Goal: Transaction & Acquisition: Purchase product/service

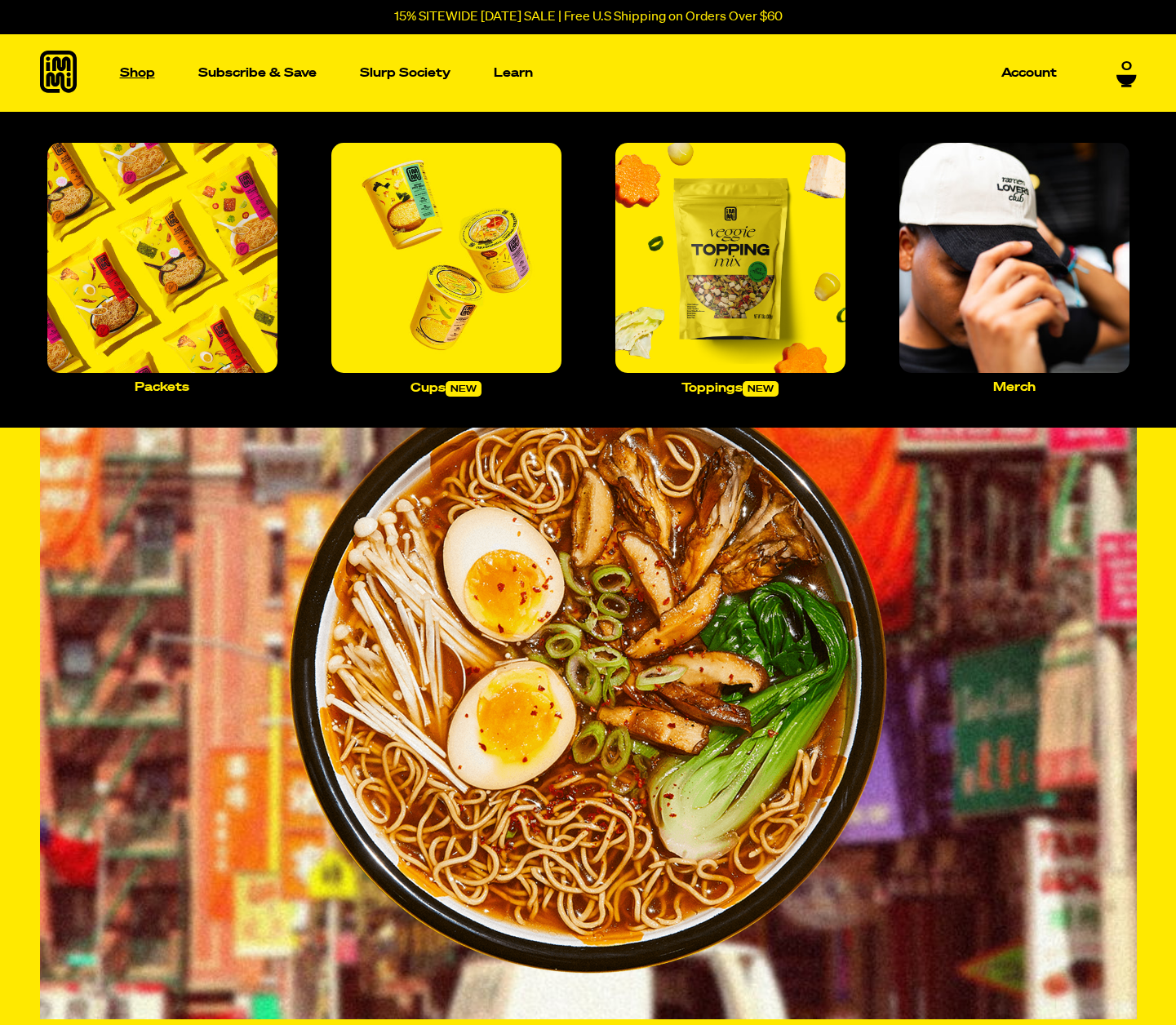
click at [141, 83] on link "Shop" at bounding box center [138, 73] width 48 height 78
click at [228, 192] on img "Main navigation" at bounding box center [162, 257] width 230 height 230
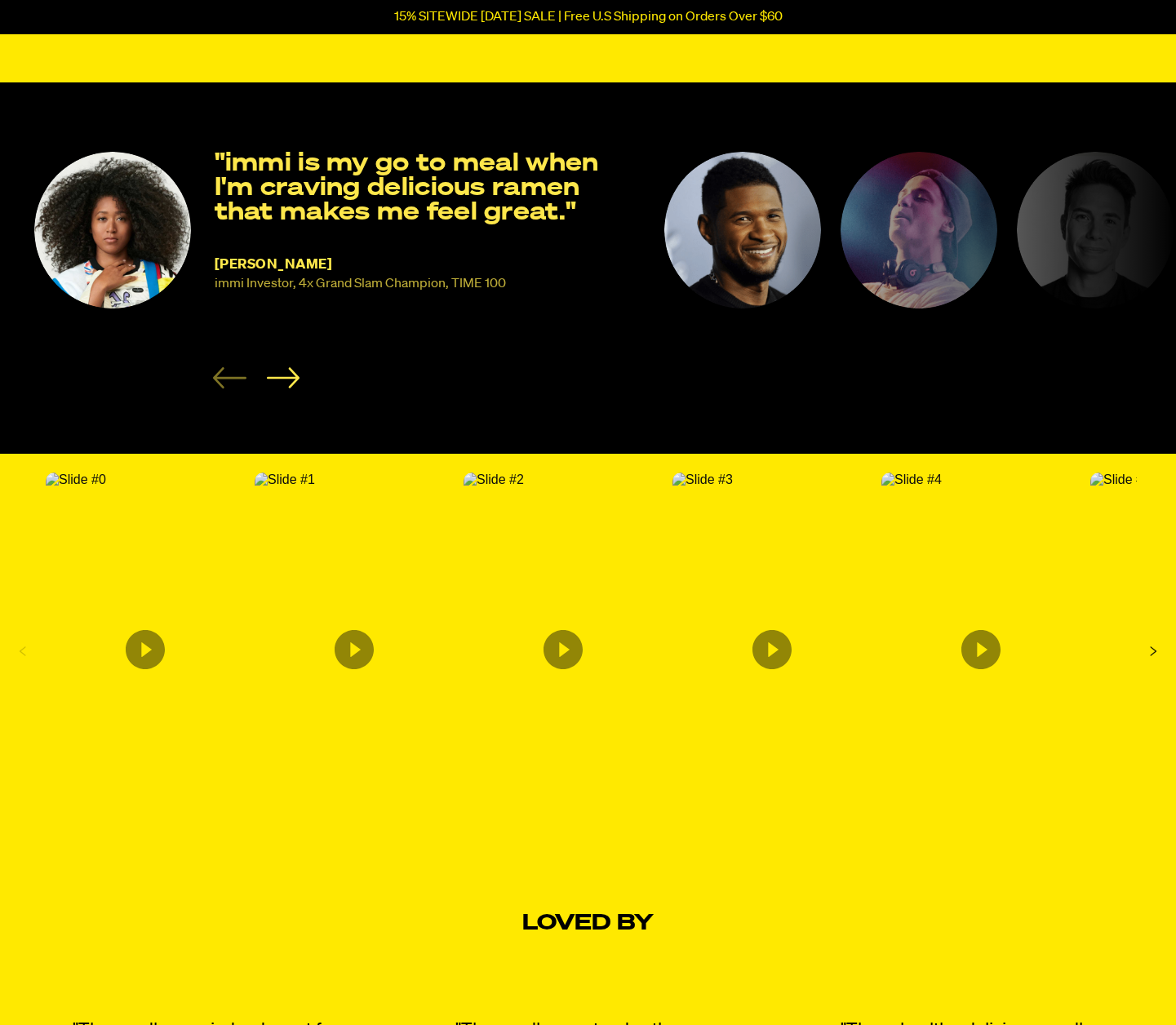
scroll to position [2210, 0]
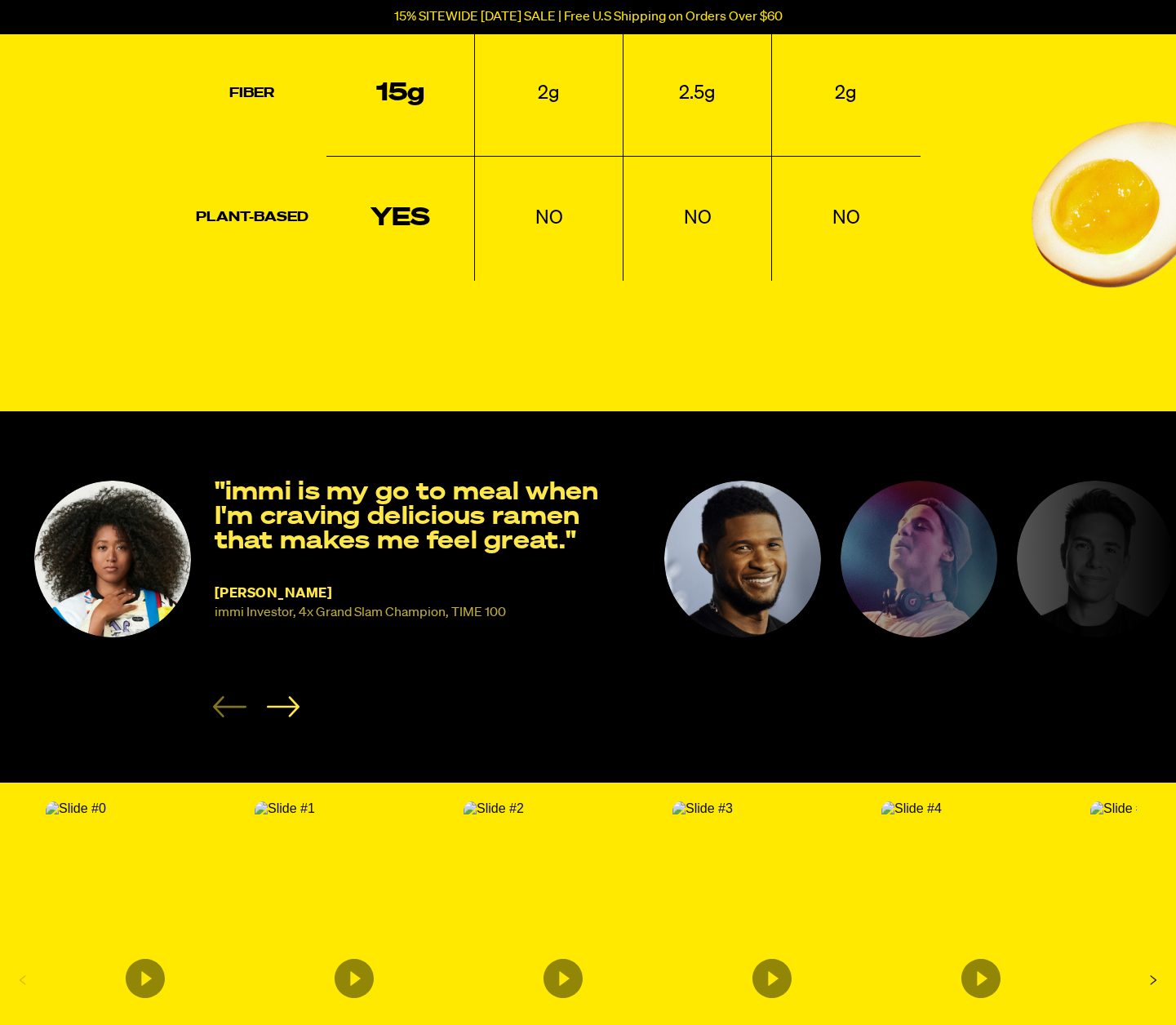
click at [299, 700] on li "[PERSON_NAME] immi Investor, 4x Grand Slam Champion, TIME 100 "immi is my go to…" at bounding box center [338, 598] width 611 height 236
click at [297, 702] on icon "Next slide" at bounding box center [281, 706] width 33 height 20
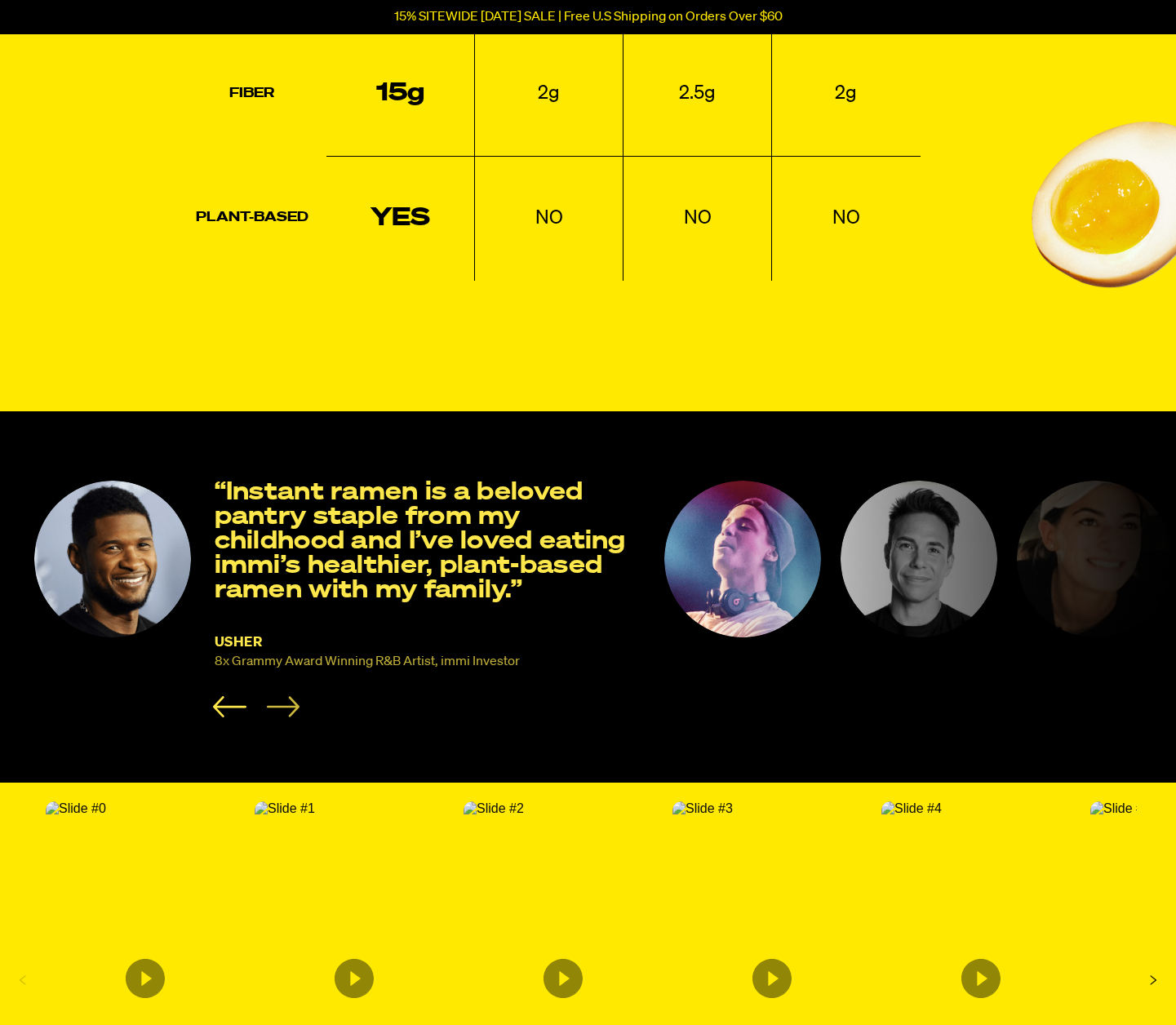
click at [296, 703] on icon "Next slide" at bounding box center [281, 706] width 33 height 20
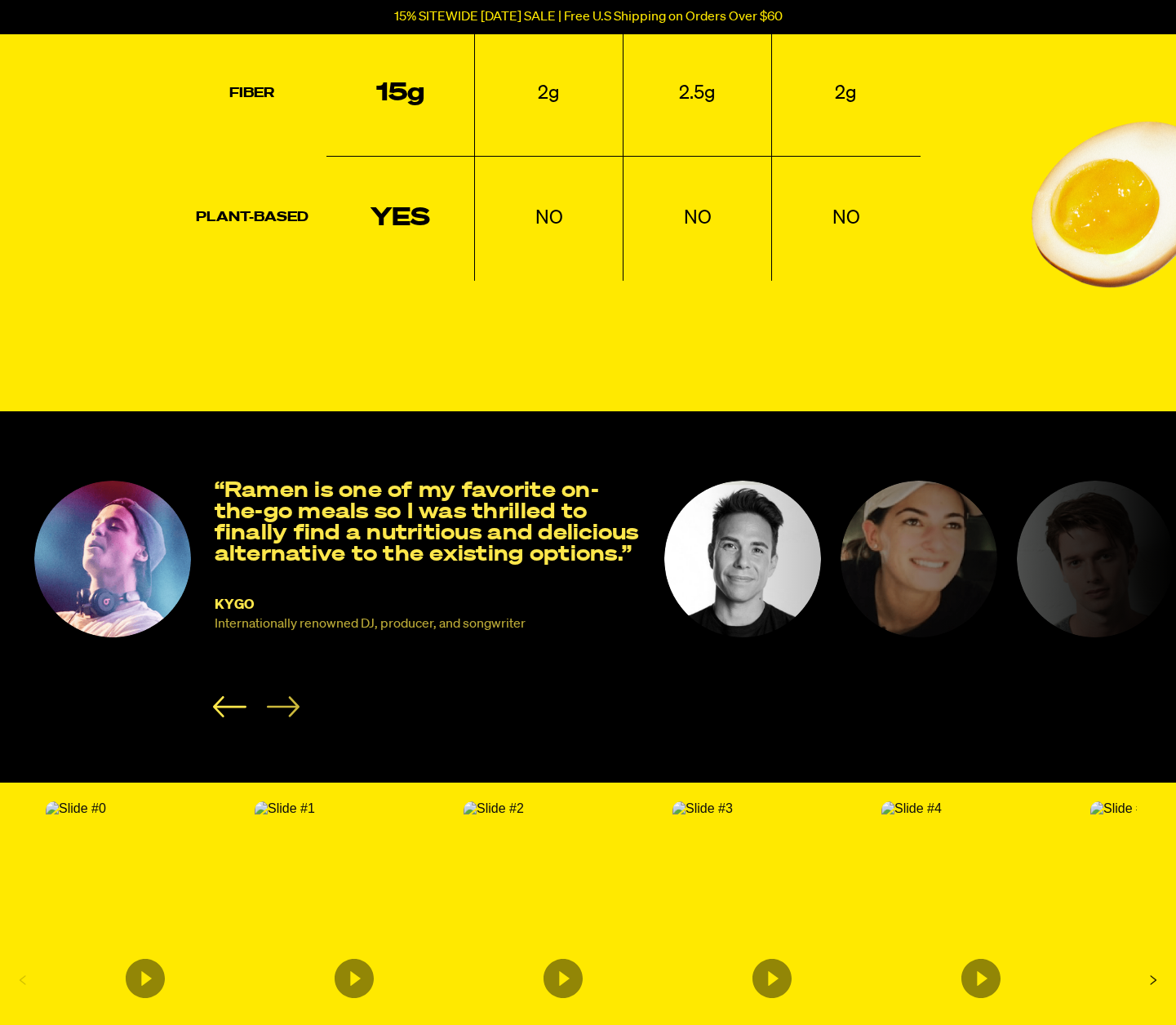
click at [296, 703] on icon "Next slide" at bounding box center [281, 706] width 33 height 20
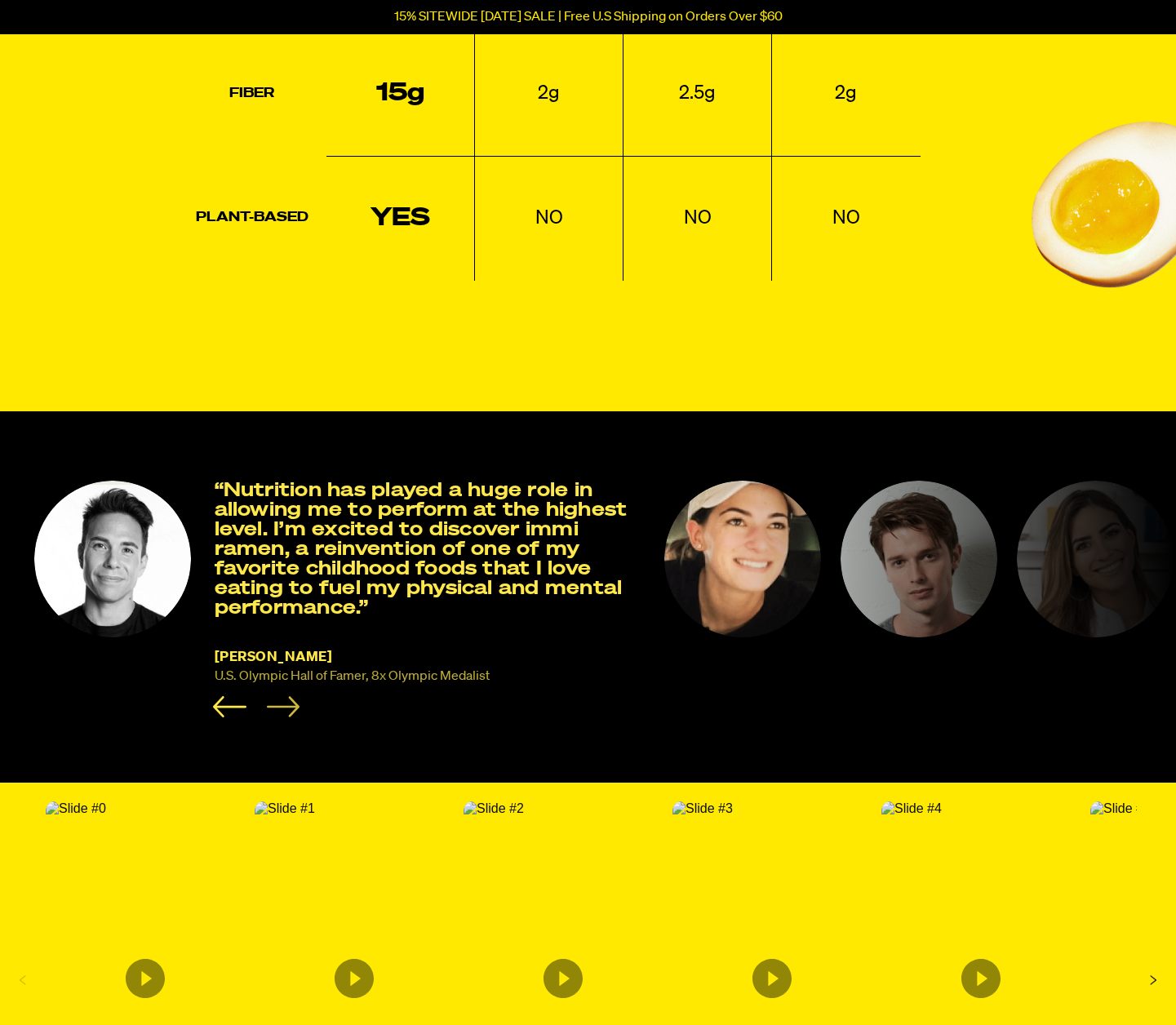
click at [296, 703] on icon "Next slide" at bounding box center [281, 706] width 33 height 20
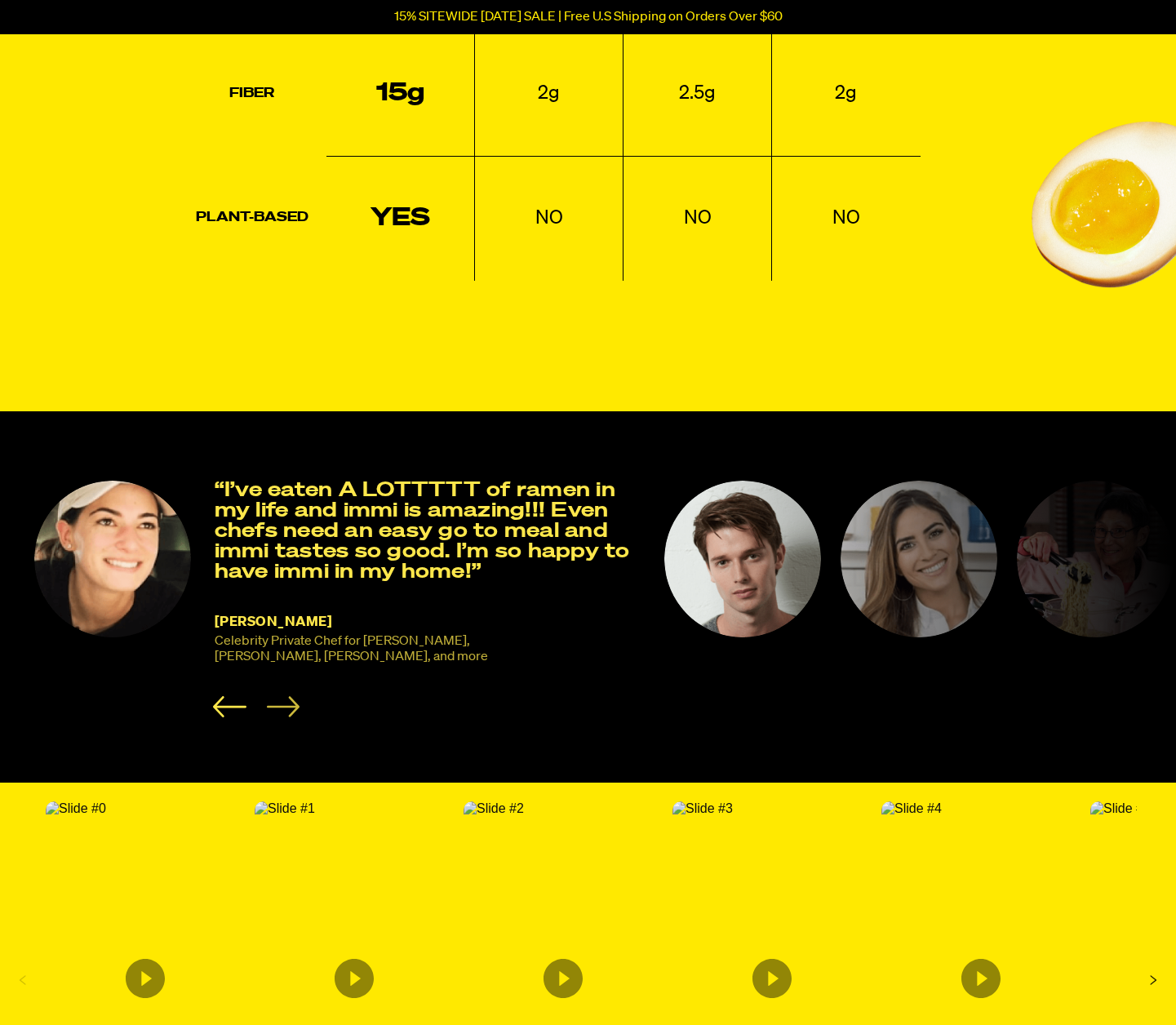
click at [296, 703] on icon "Next slide" at bounding box center [281, 706] width 33 height 20
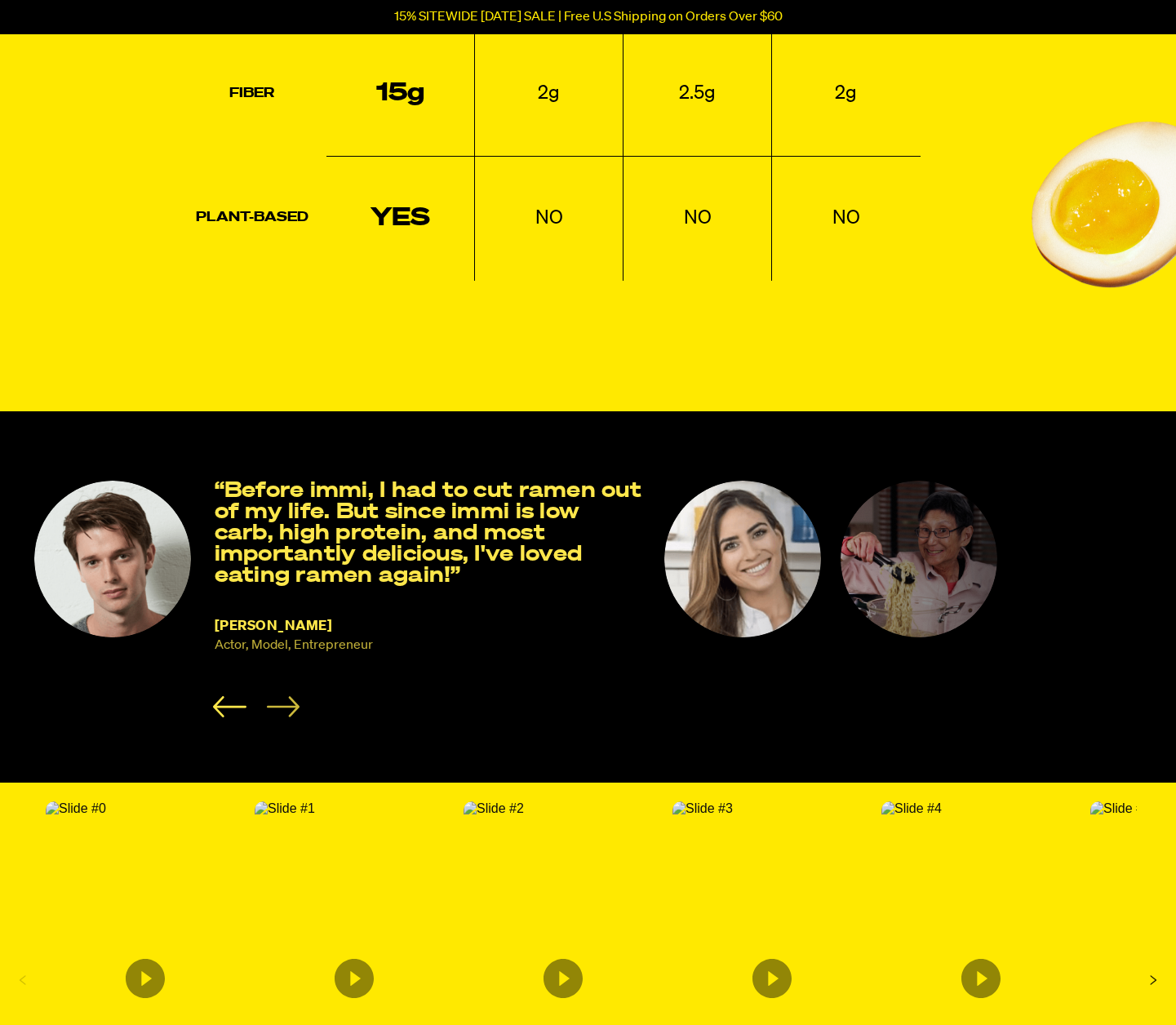
click at [296, 703] on icon "Next slide" at bounding box center [281, 706] width 33 height 20
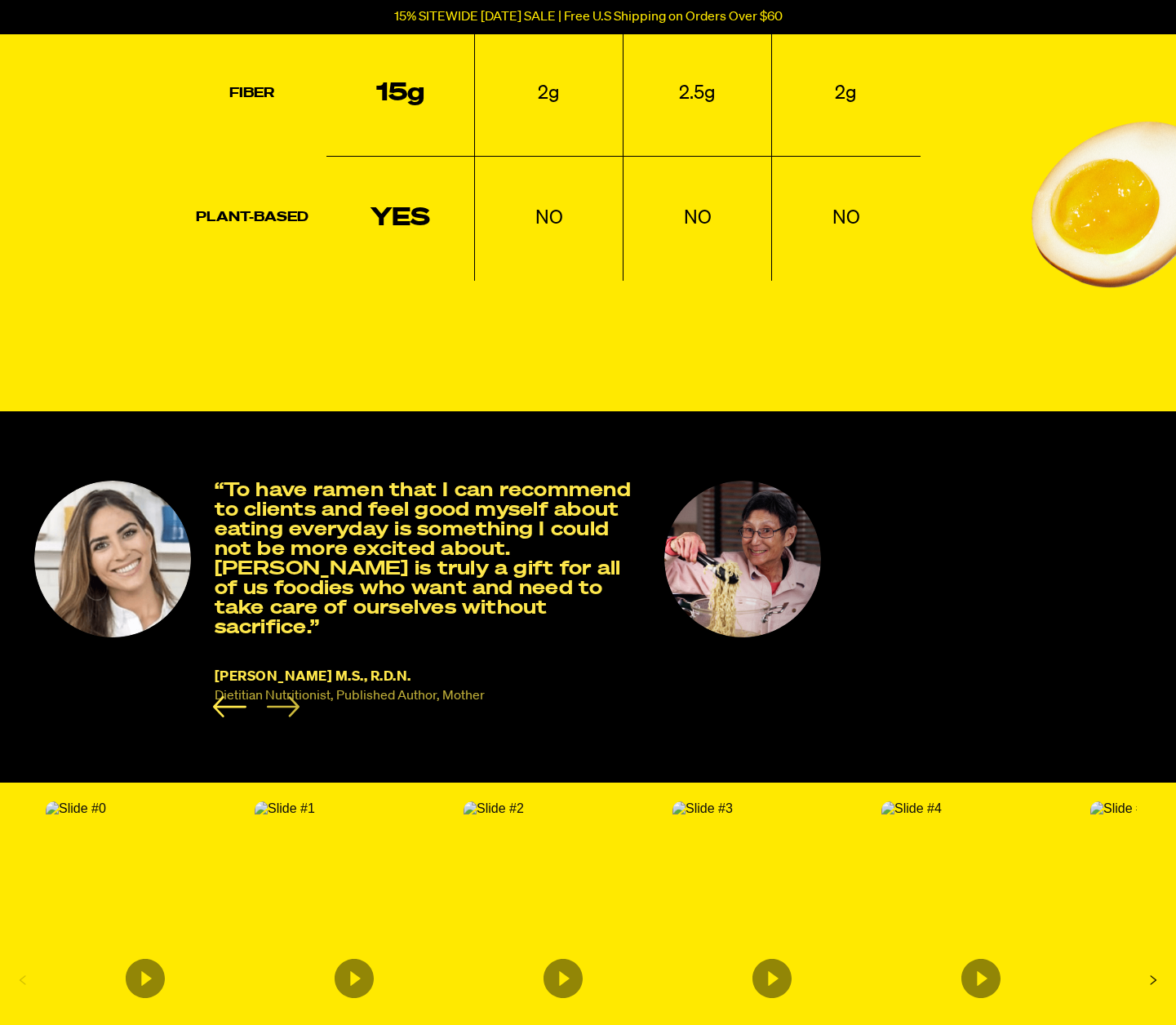
click at [296, 703] on icon "Next slide" at bounding box center [281, 706] width 33 height 20
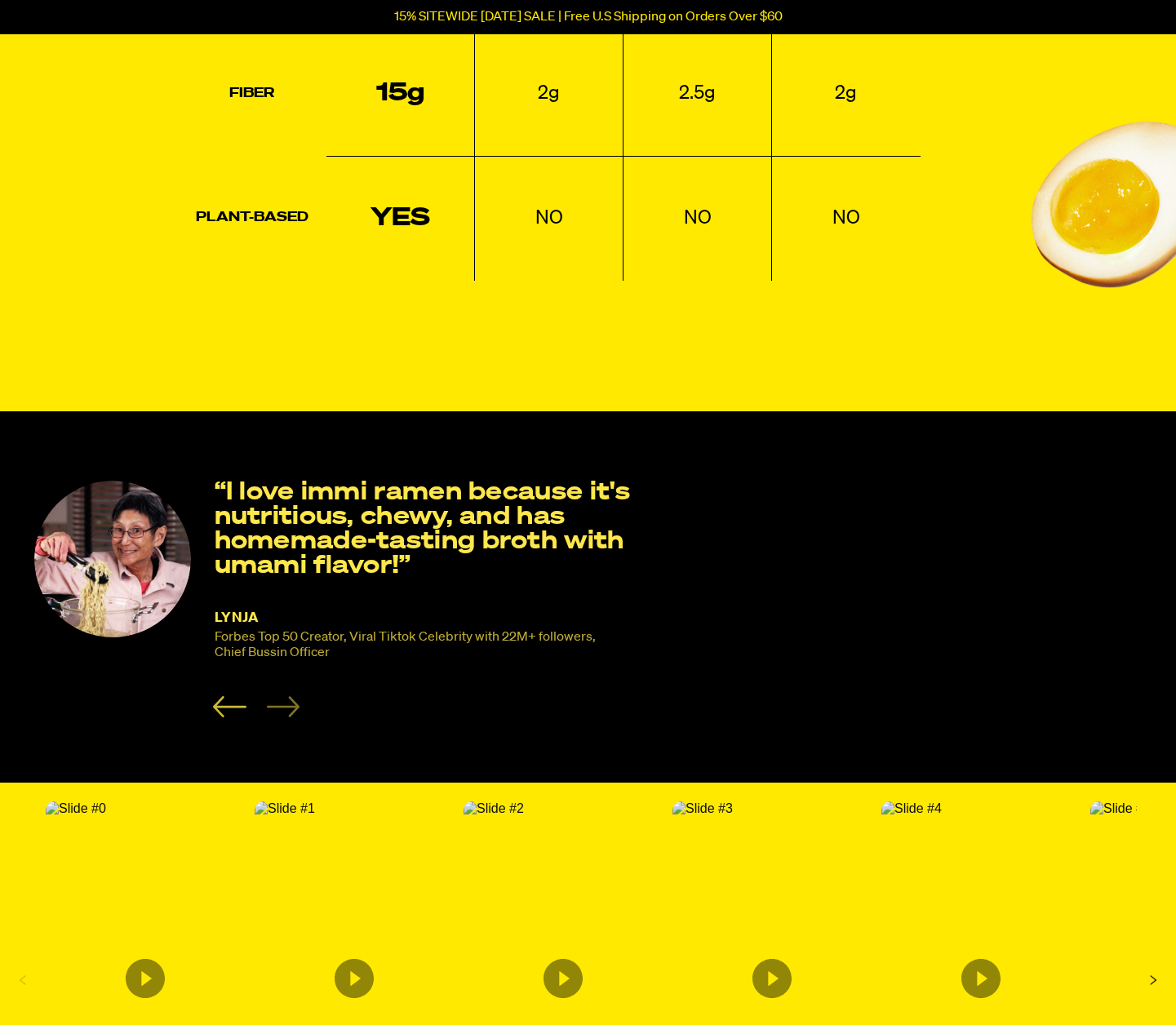
click at [225, 696] on icon "Previous slide" at bounding box center [230, 706] width 33 height 21
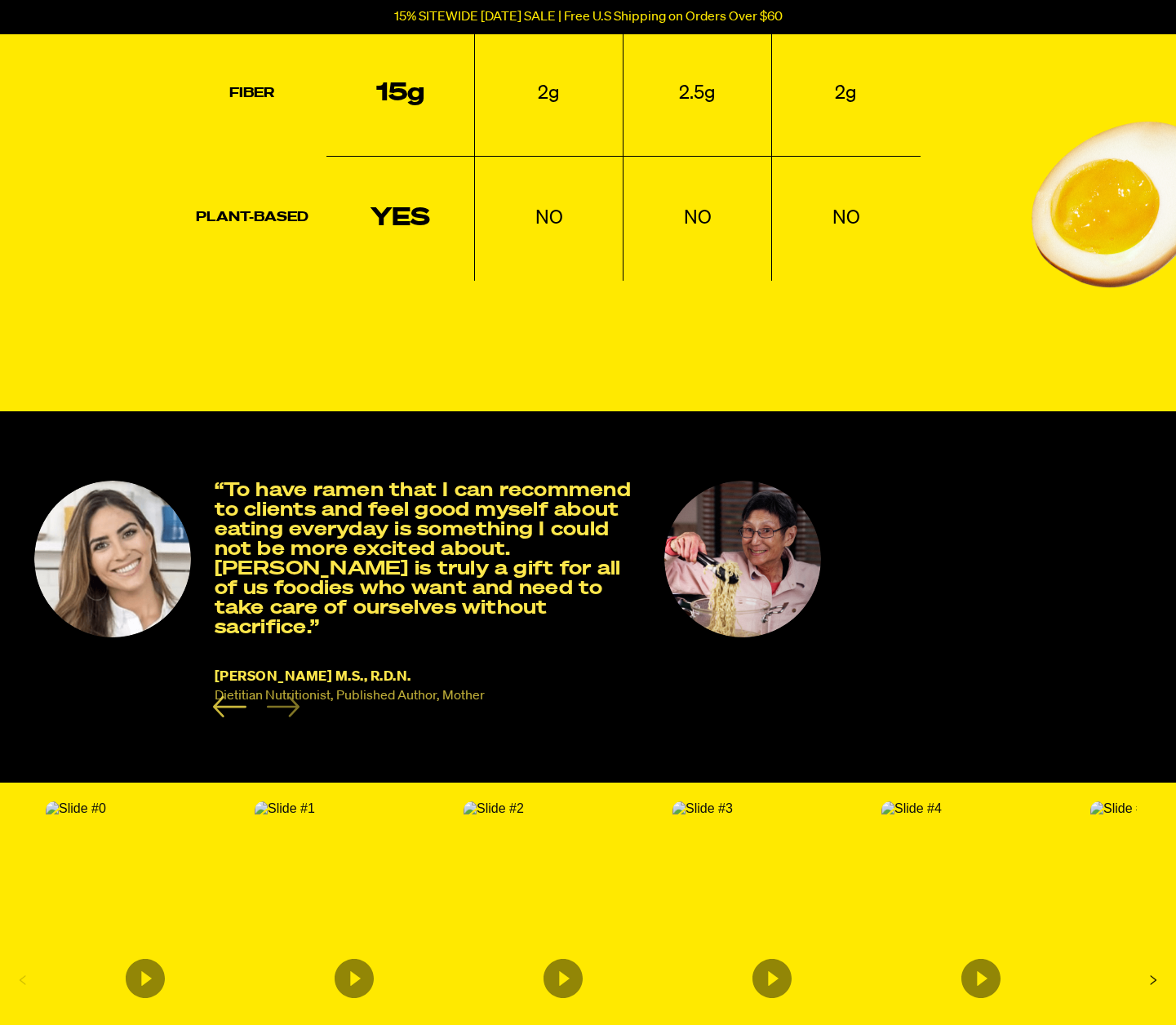
click at [225, 696] on icon "Previous slide" at bounding box center [230, 706] width 33 height 21
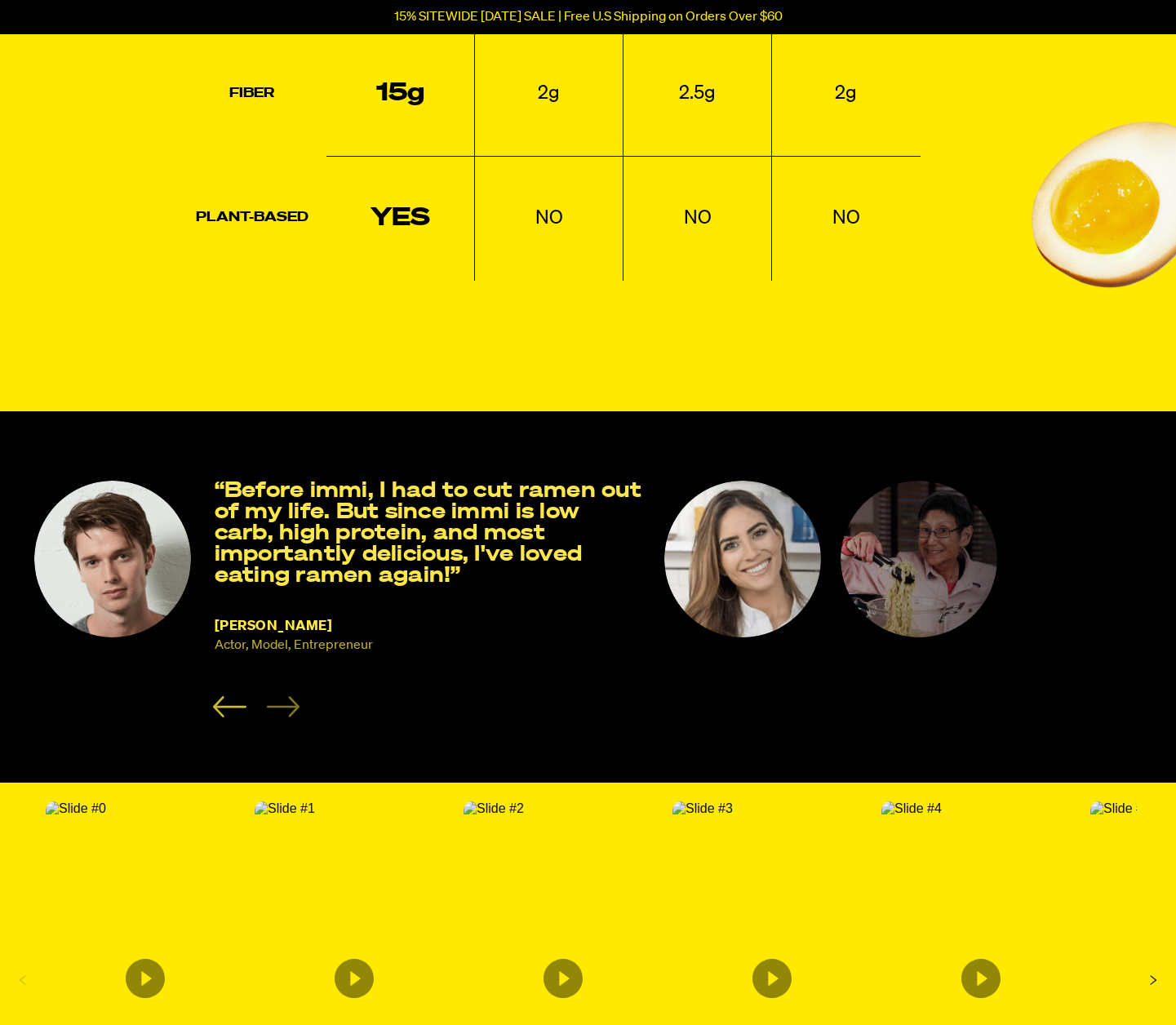
click at [225, 696] on icon "Previous slide" at bounding box center [230, 706] width 33 height 21
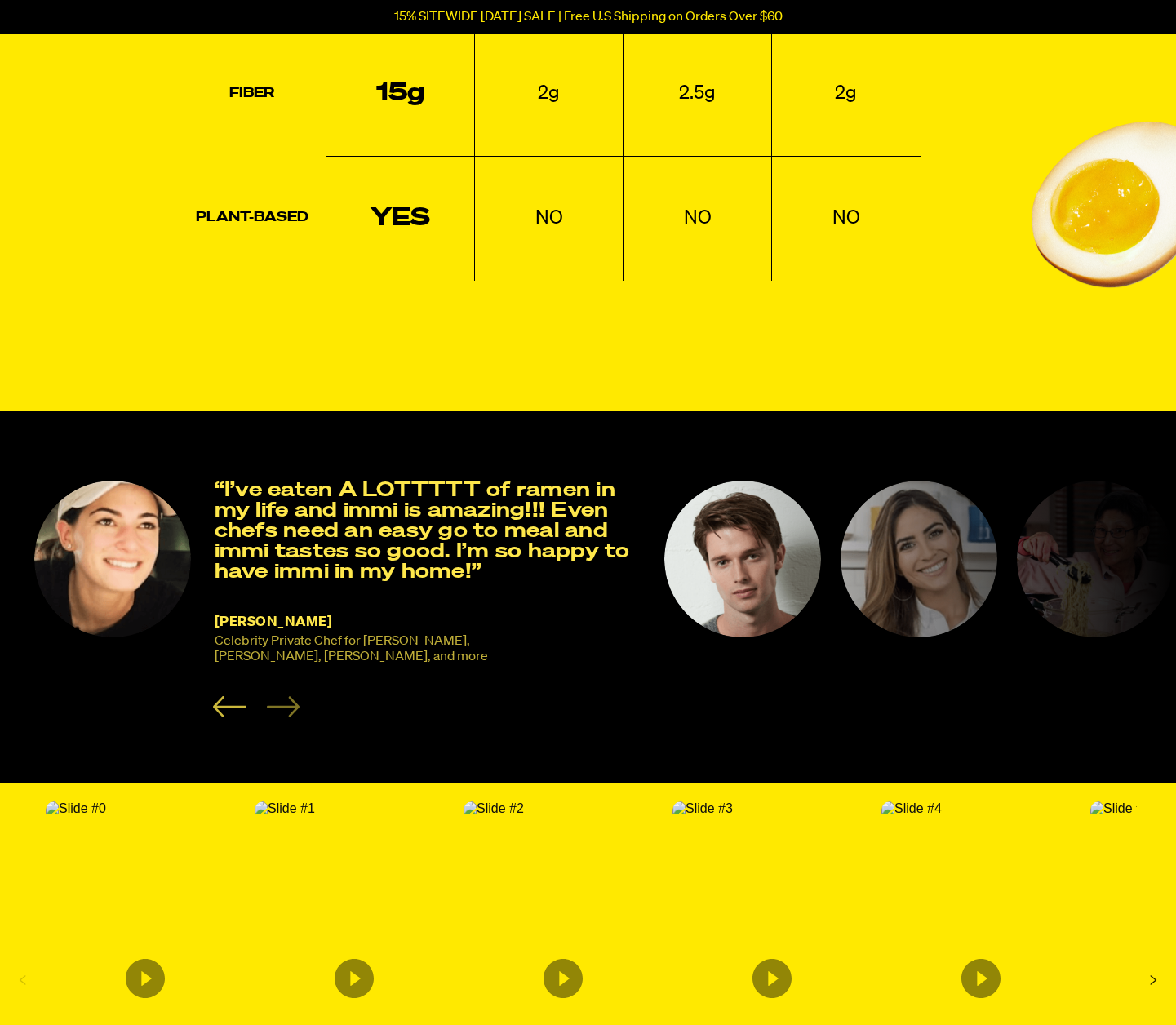
click at [225, 696] on icon "Previous slide" at bounding box center [230, 706] width 33 height 21
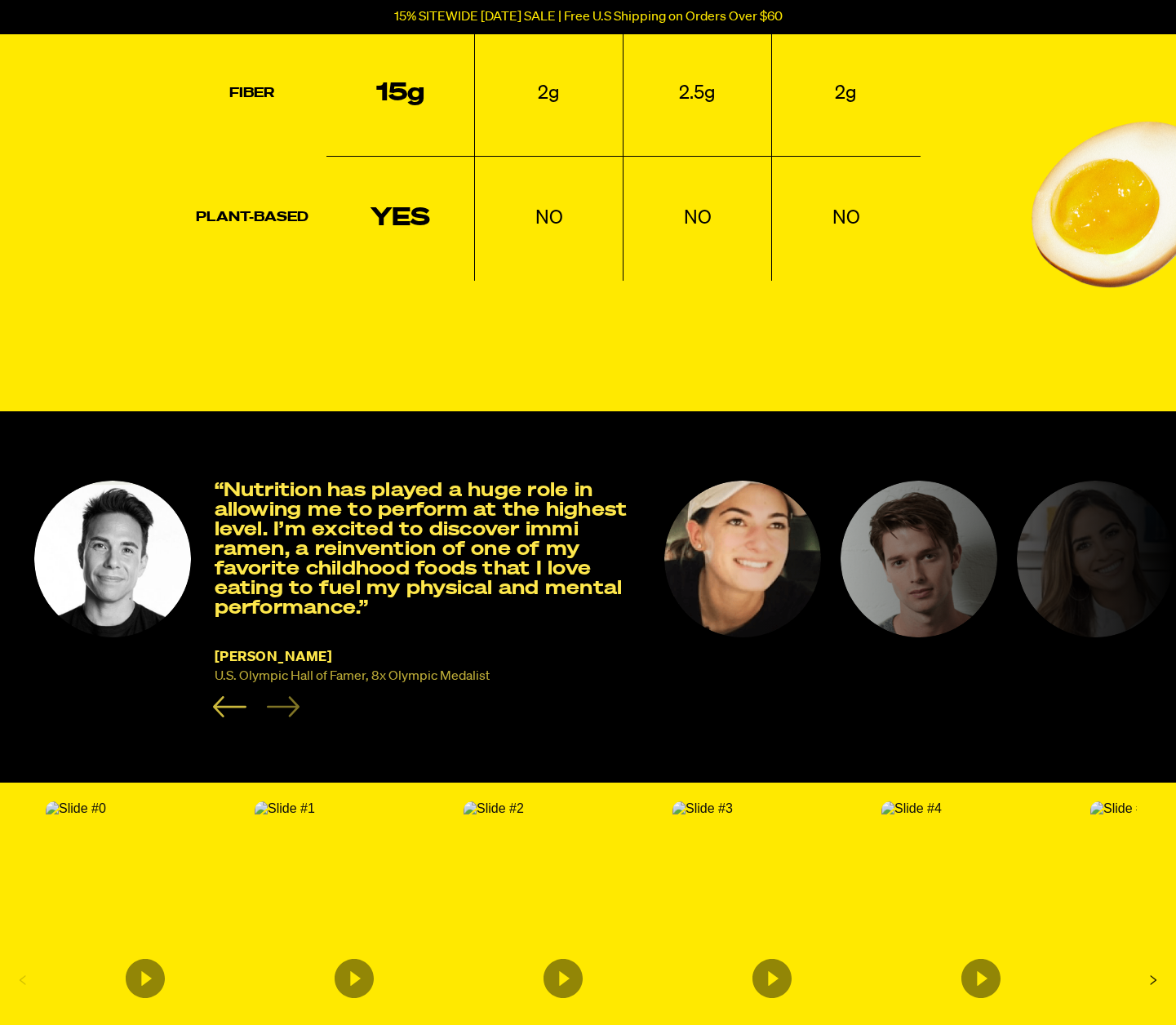
click at [225, 696] on icon "Previous slide" at bounding box center [230, 706] width 33 height 21
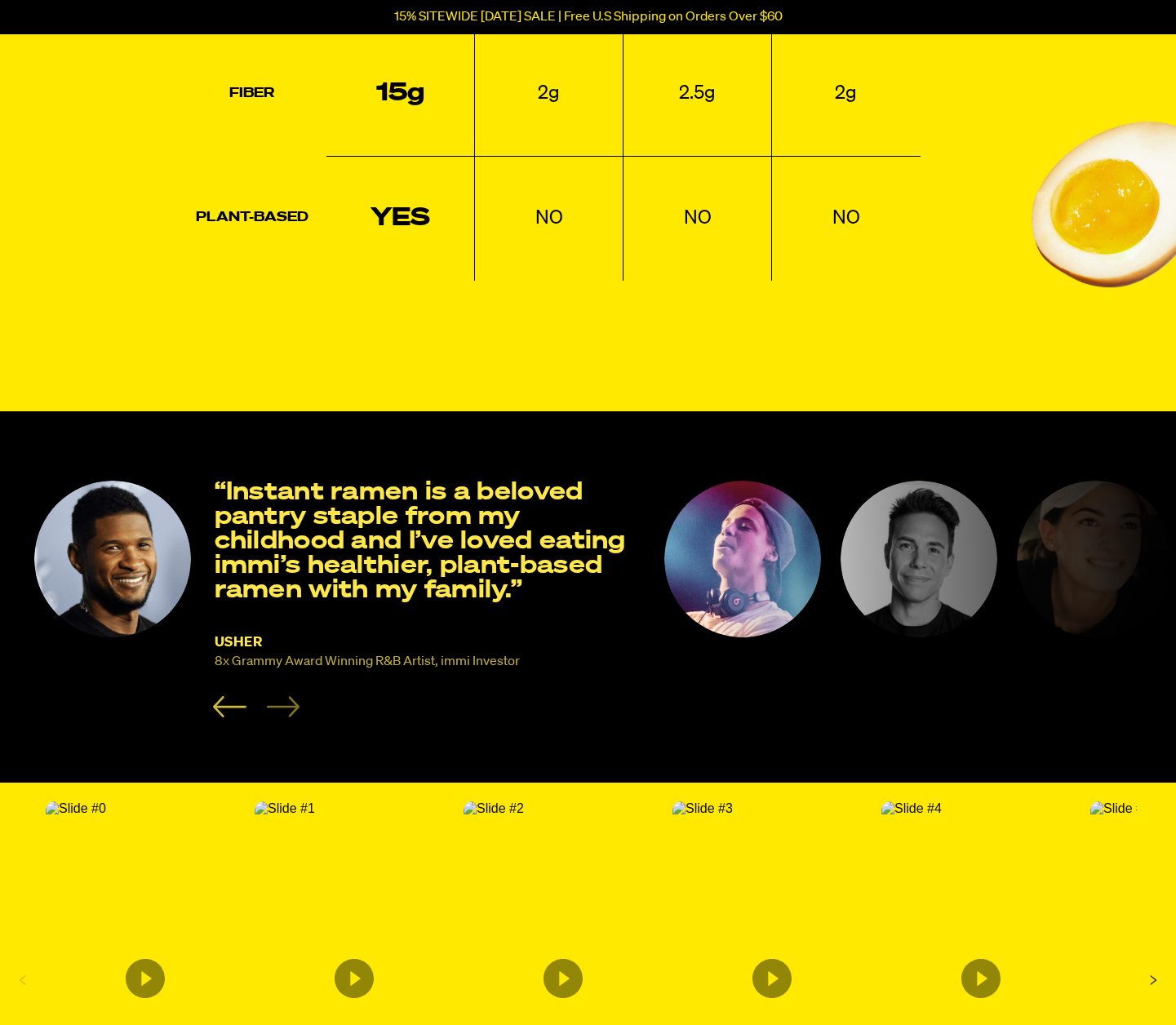
click at [225, 696] on icon "Previous slide" at bounding box center [230, 706] width 33 height 21
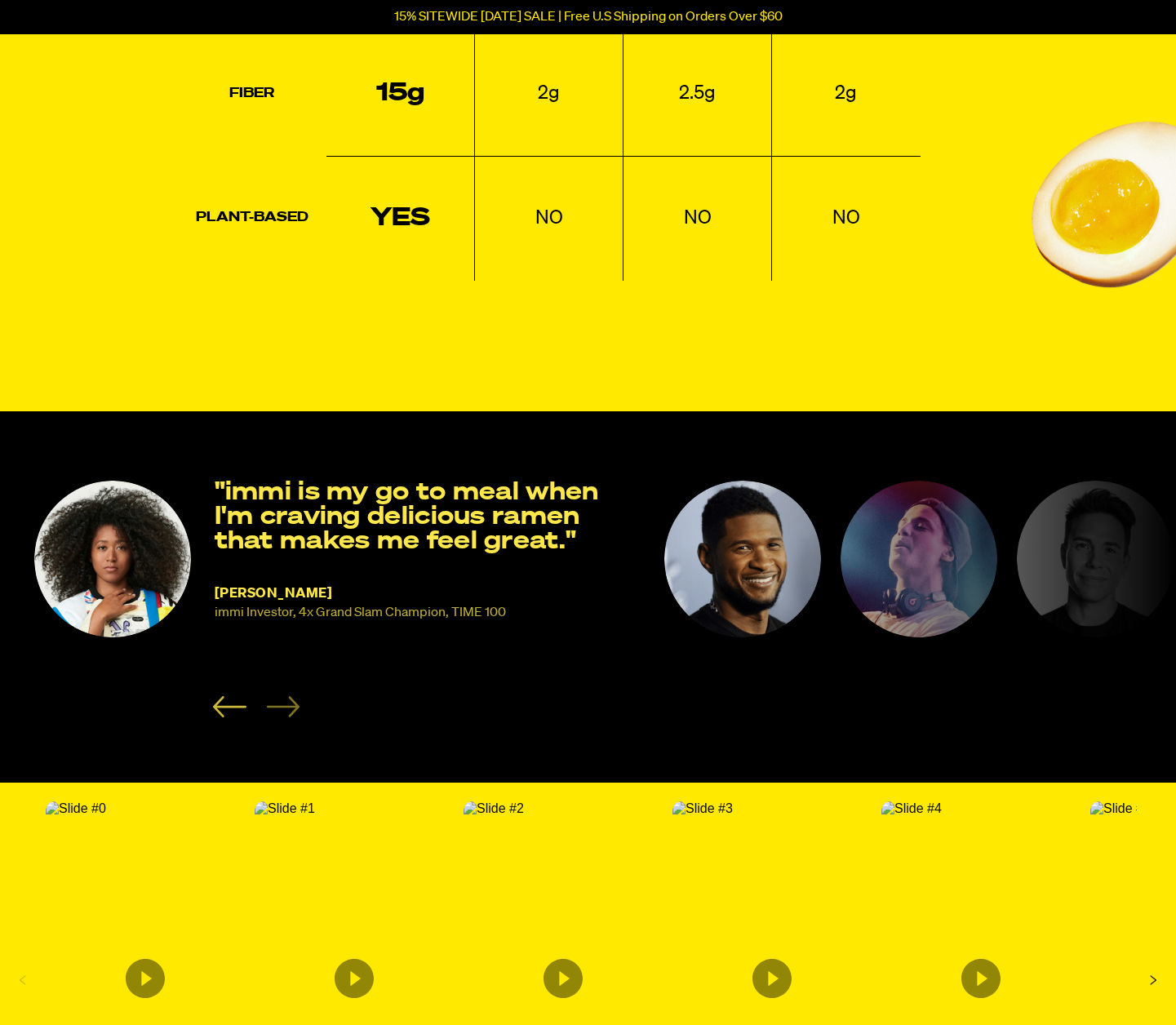
click at [225, 696] on icon "Previous slide" at bounding box center [230, 706] width 33 height 21
click at [292, 700] on icon "Next slide" at bounding box center [282, 706] width 33 height 21
